Goal: Task Accomplishment & Management: Manage account settings

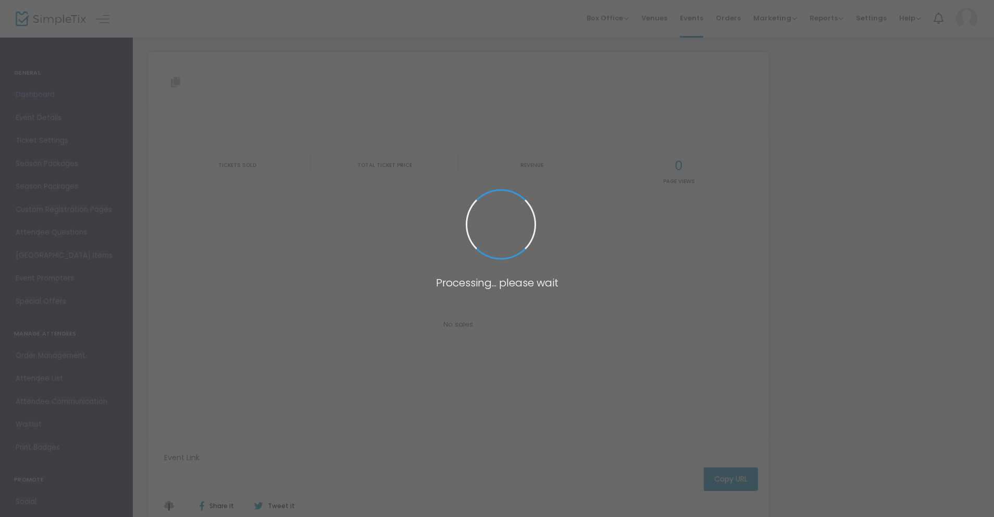
type input "https://www.simpletix.com/e/evo-xpo-tickets-237987"
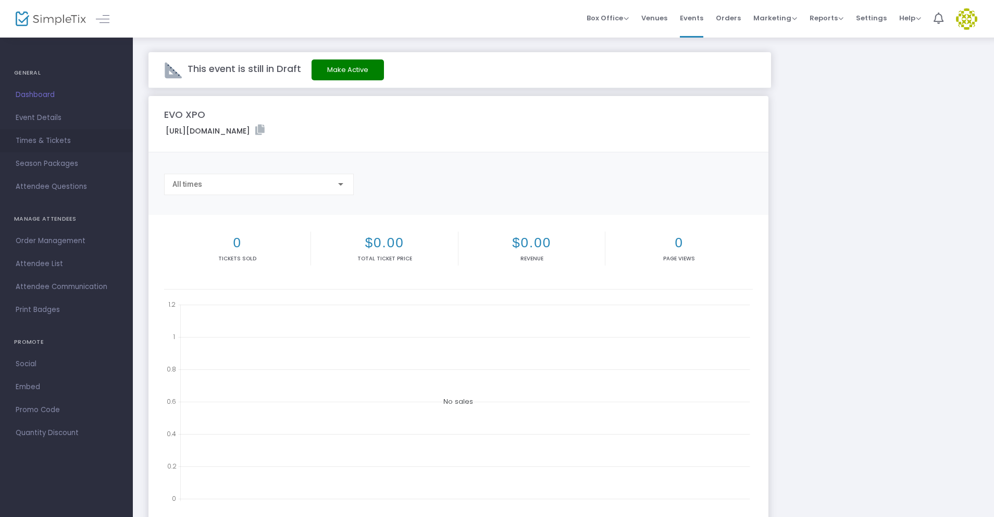
click at [54, 142] on span "Times & Tickets" at bounding box center [67, 141] width 102 height 14
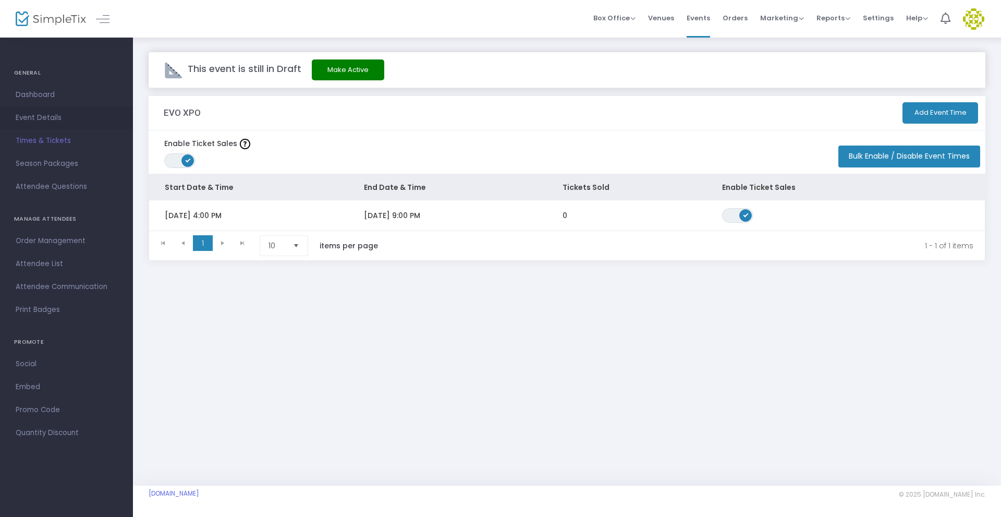
click at [52, 118] on span "Event Details" at bounding box center [67, 118] width 102 height 14
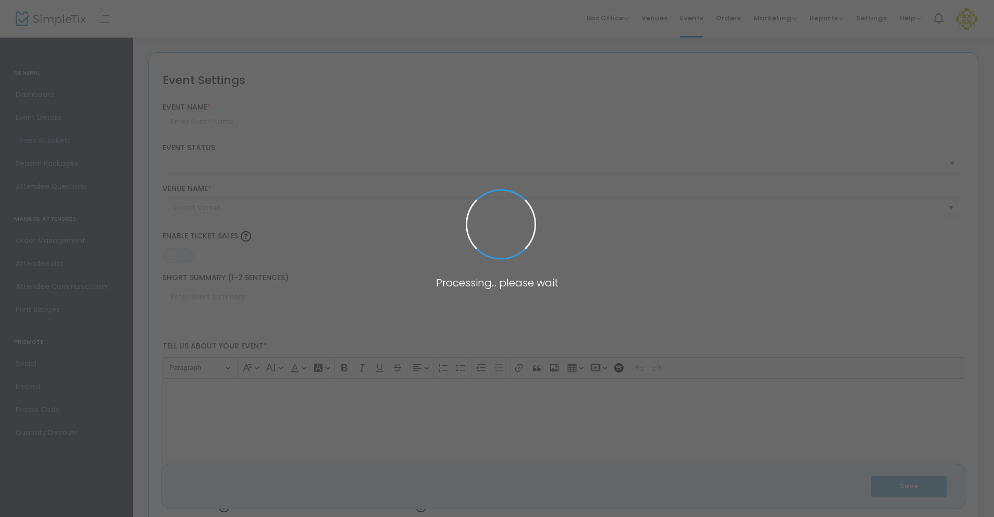
type input "EVO XPO"
type textarea "EVO XPOLOCATION- Sheraton Cerritos HotelDATE- Friday, October 10thTIME- 4:00pm-…"
type input "Buy Tickets"
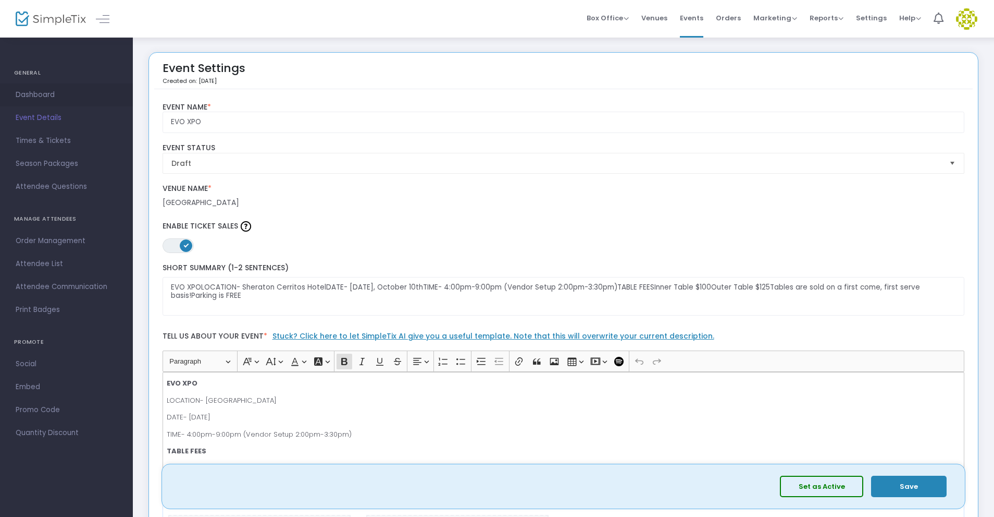
click at [43, 96] on span "Dashboard" at bounding box center [67, 95] width 102 height 14
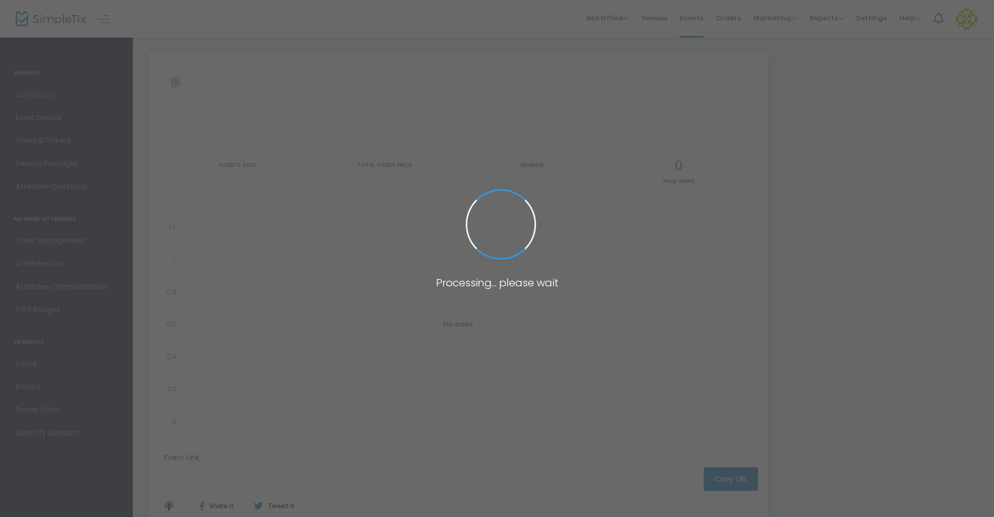
type input "https://www.simpletix.com/e/evo-xpo-tickets-237987"
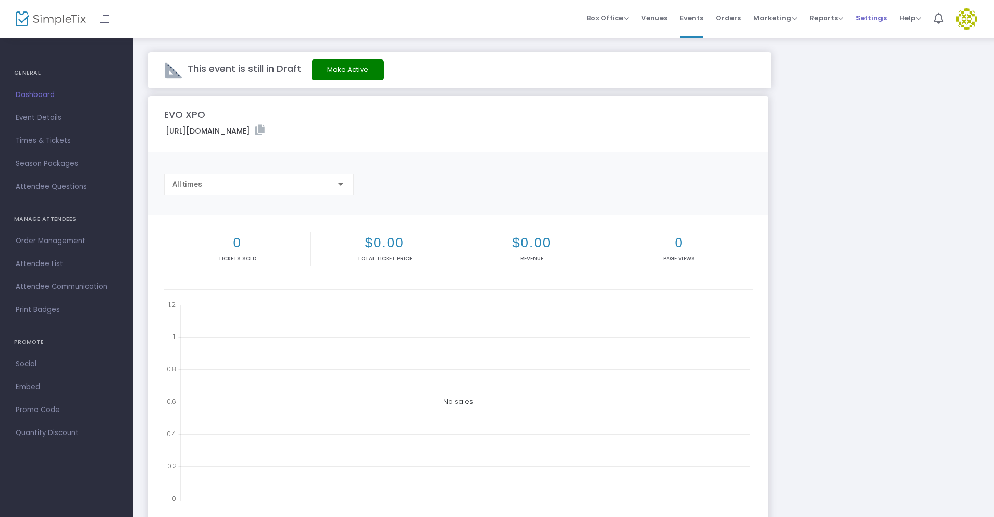
click at [872, 26] on span "Settings" at bounding box center [871, 18] width 31 height 27
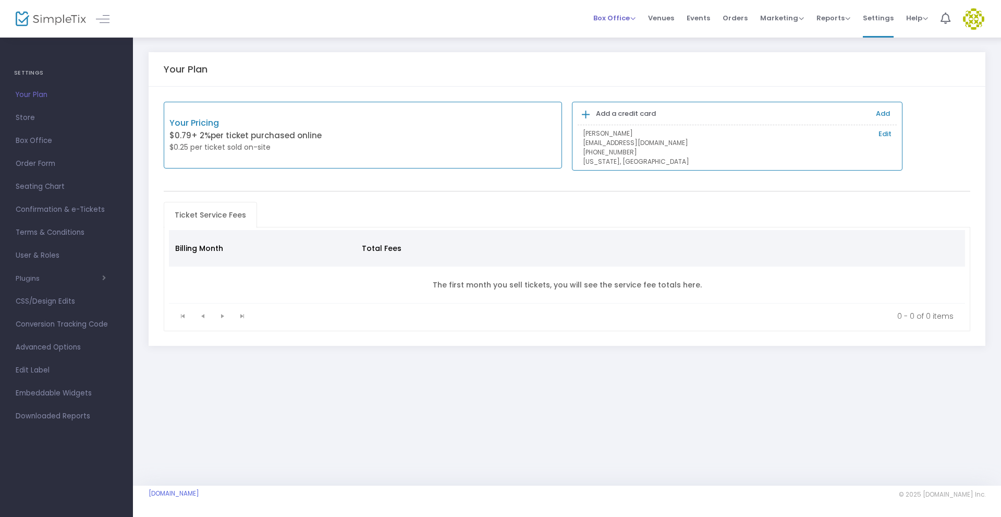
click at [625, 24] on span "Box Office Sell Tickets Bookings Sell Season Pass" at bounding box center [614, 18] width 42 height 27
click at [625, 20] on span "Box Office" at bounding box center [614, 18] width 42 height 10
click at [704, 19] on span "Events" at bounding box center [697, 18] width 23 height 27
